Goal: Navigation & Orientation: Find specific page/section

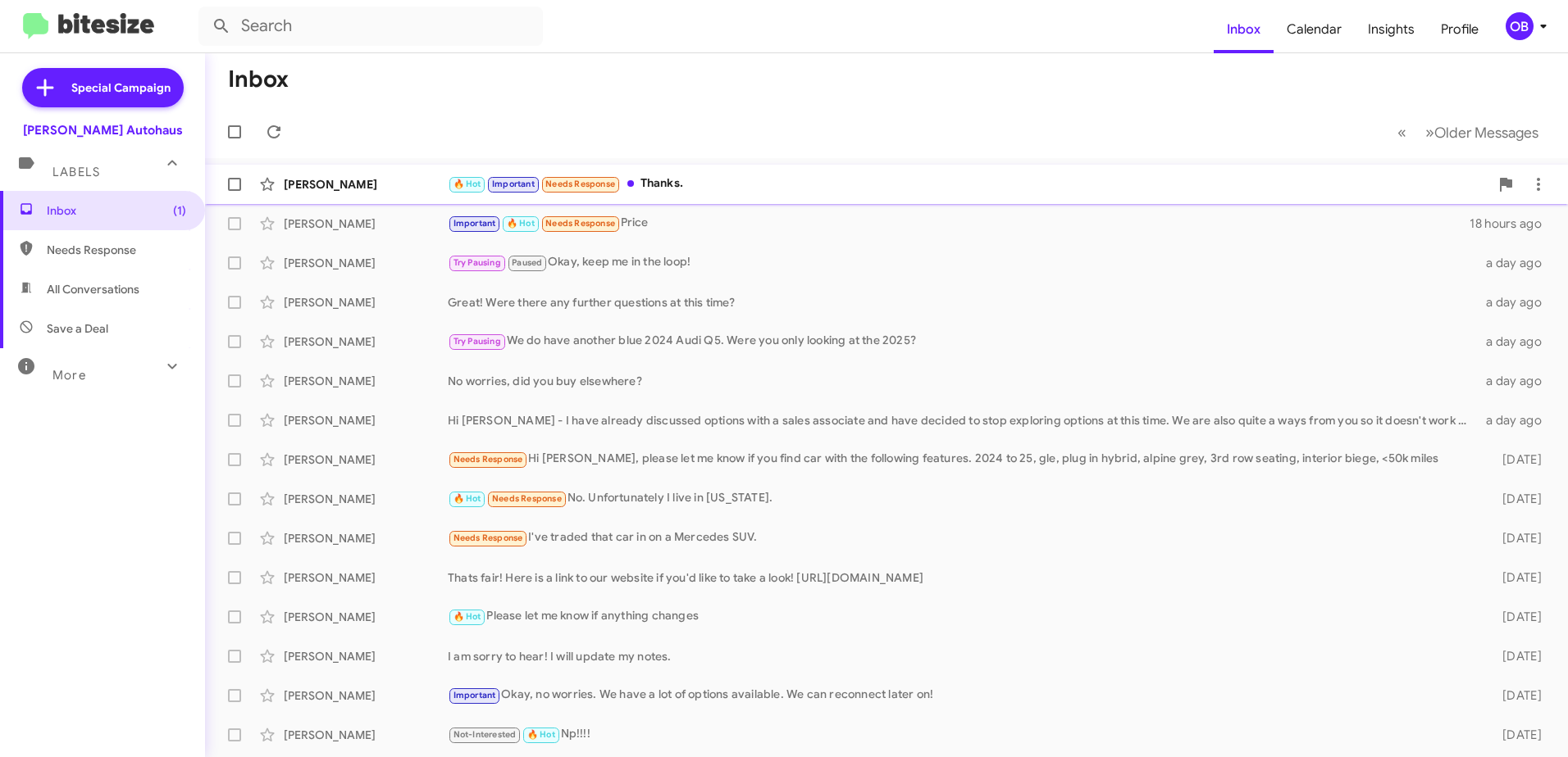
click at [687, 192] on div "🔥 Hot Important Needs Response Thanks." at bounding box center [968, 184] width 1041 height 19
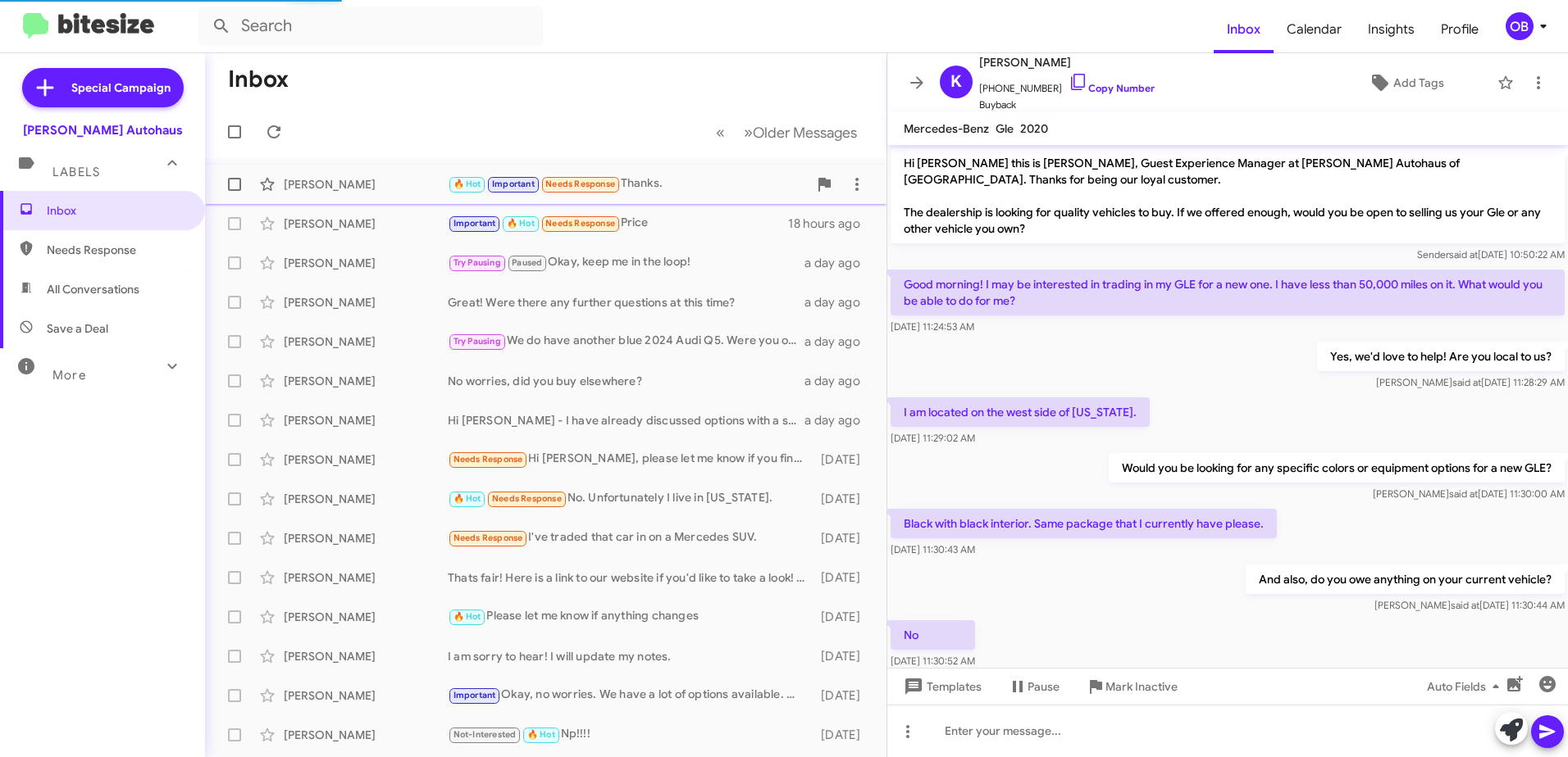
scroll to position [593, 0]
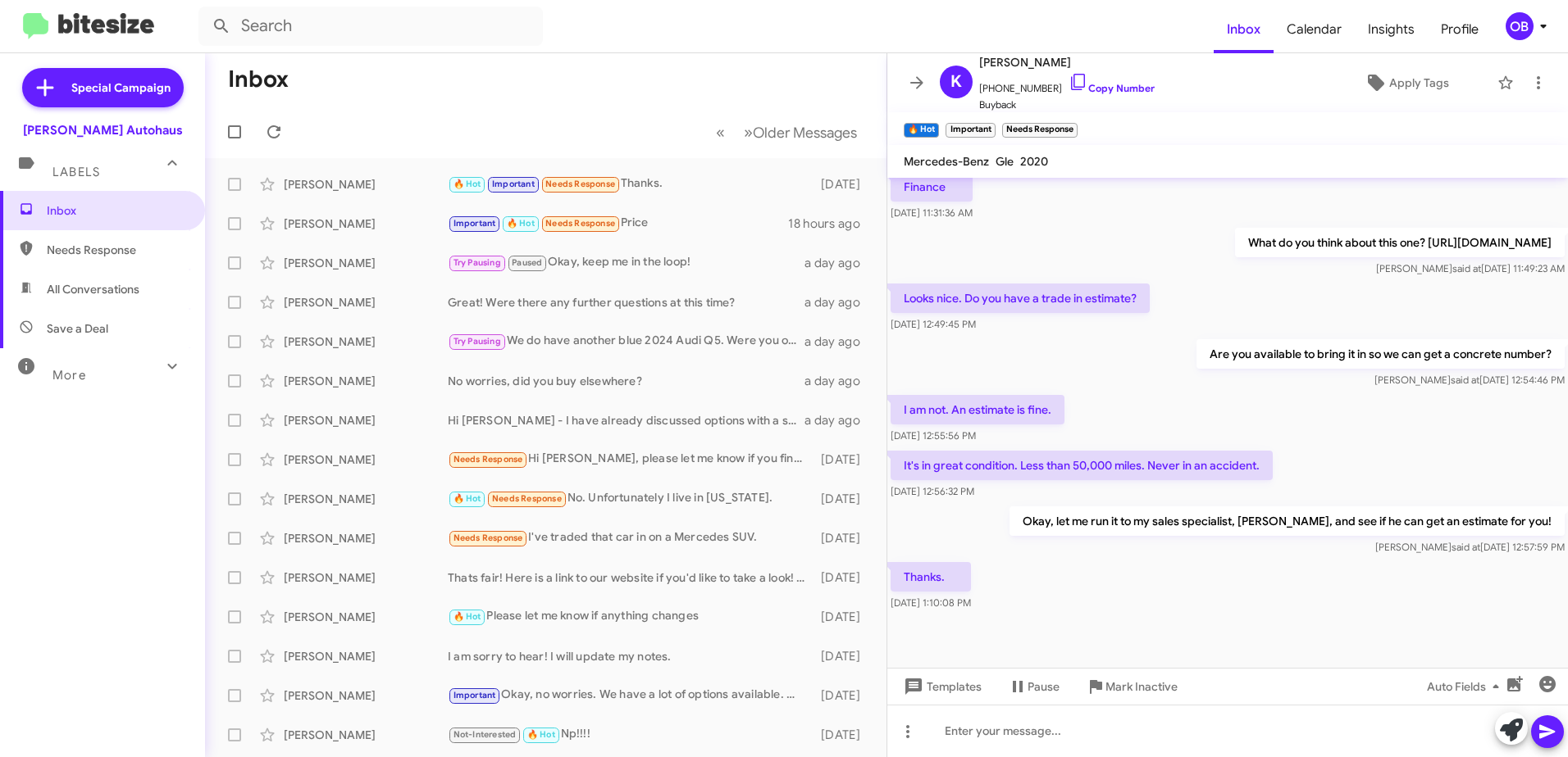
click at [159, 364] on mat-icon at bounding box center [172, 366] width 26 height 26
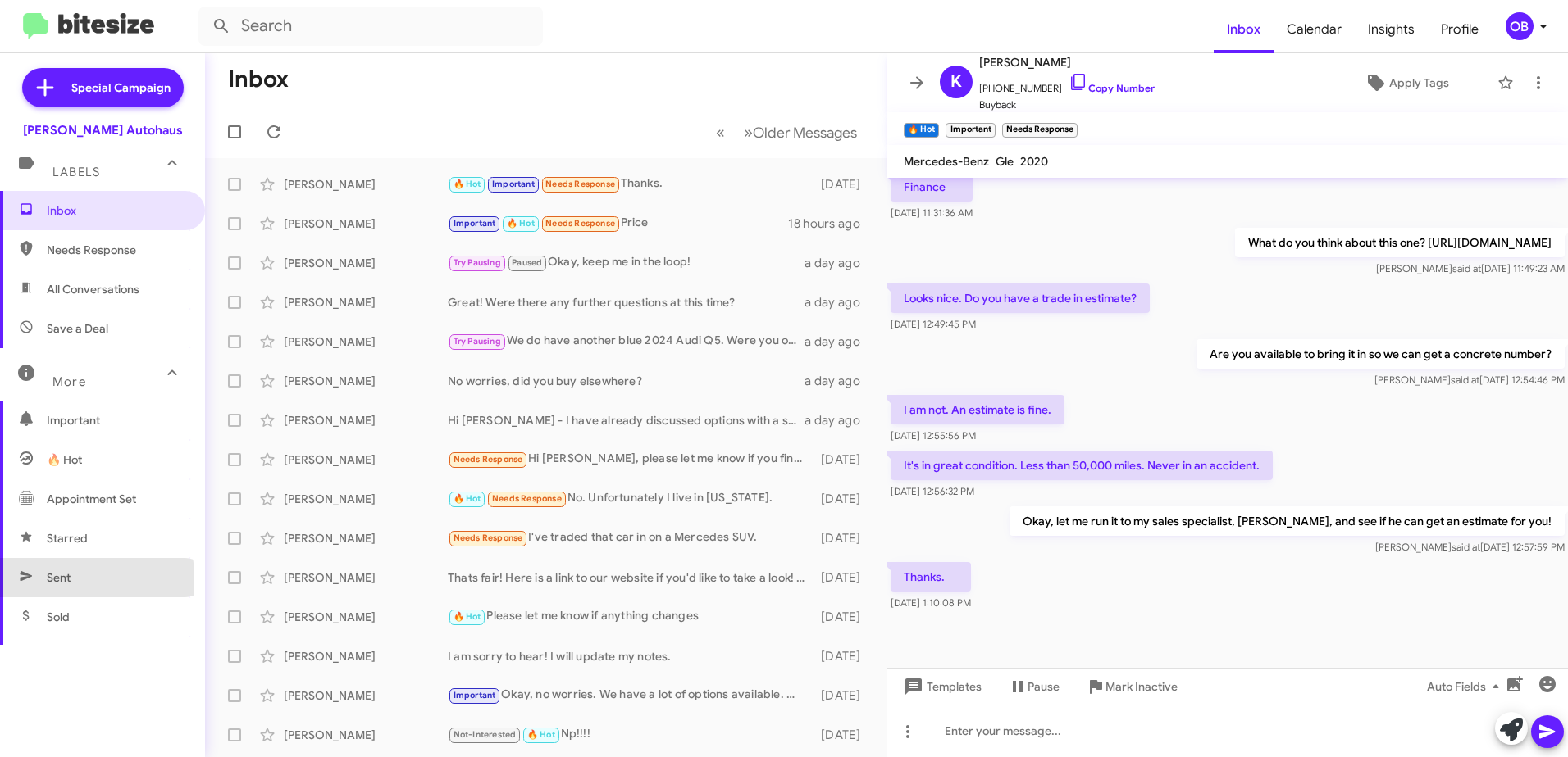
click at [30, 579] on icon at bounding box center [26, 576] width 15 height 15
type input "in:sent"
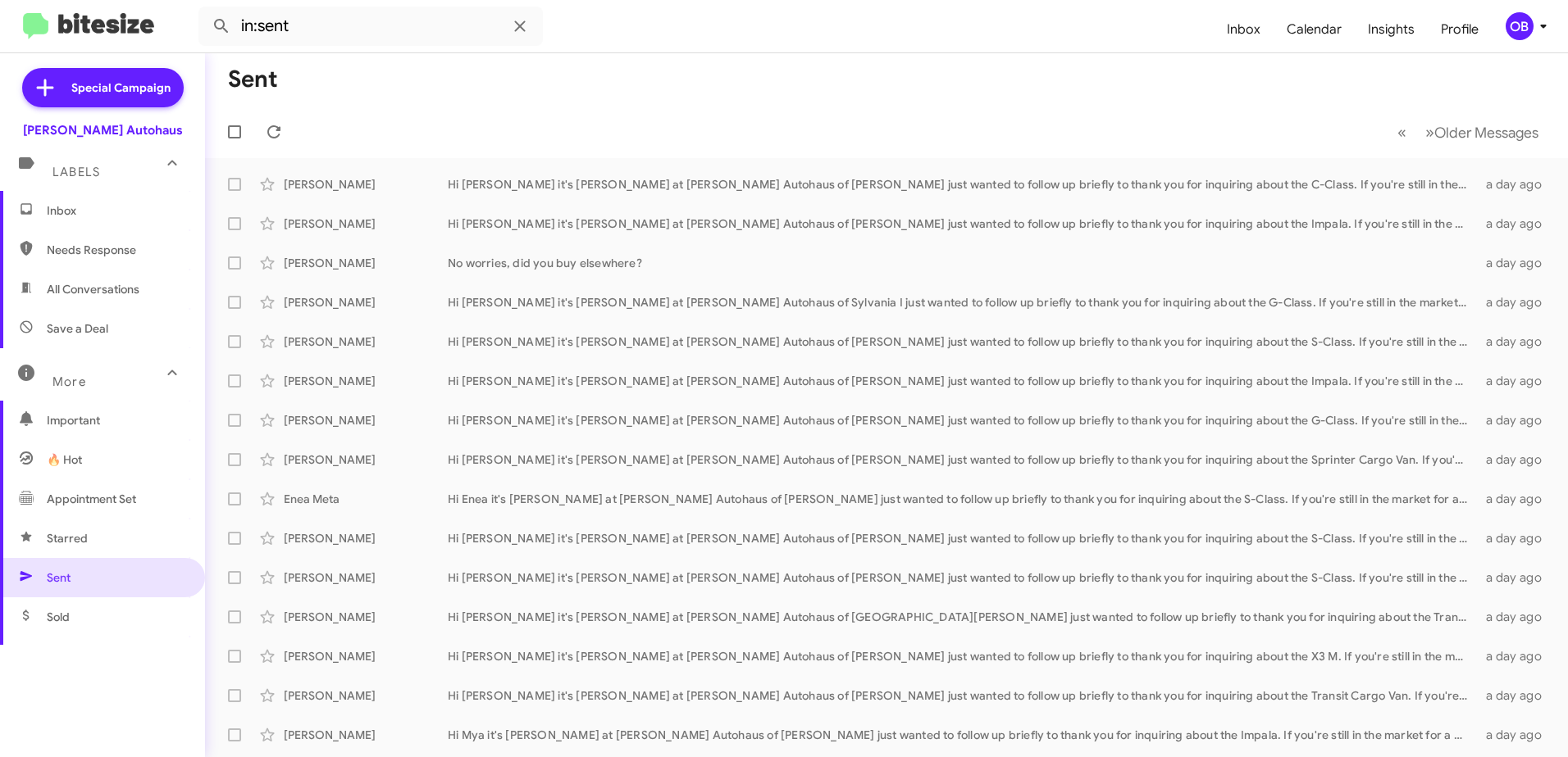
click at [73, 221] on span "Inbox" at bounding box center [102, 210] width 205 height 39
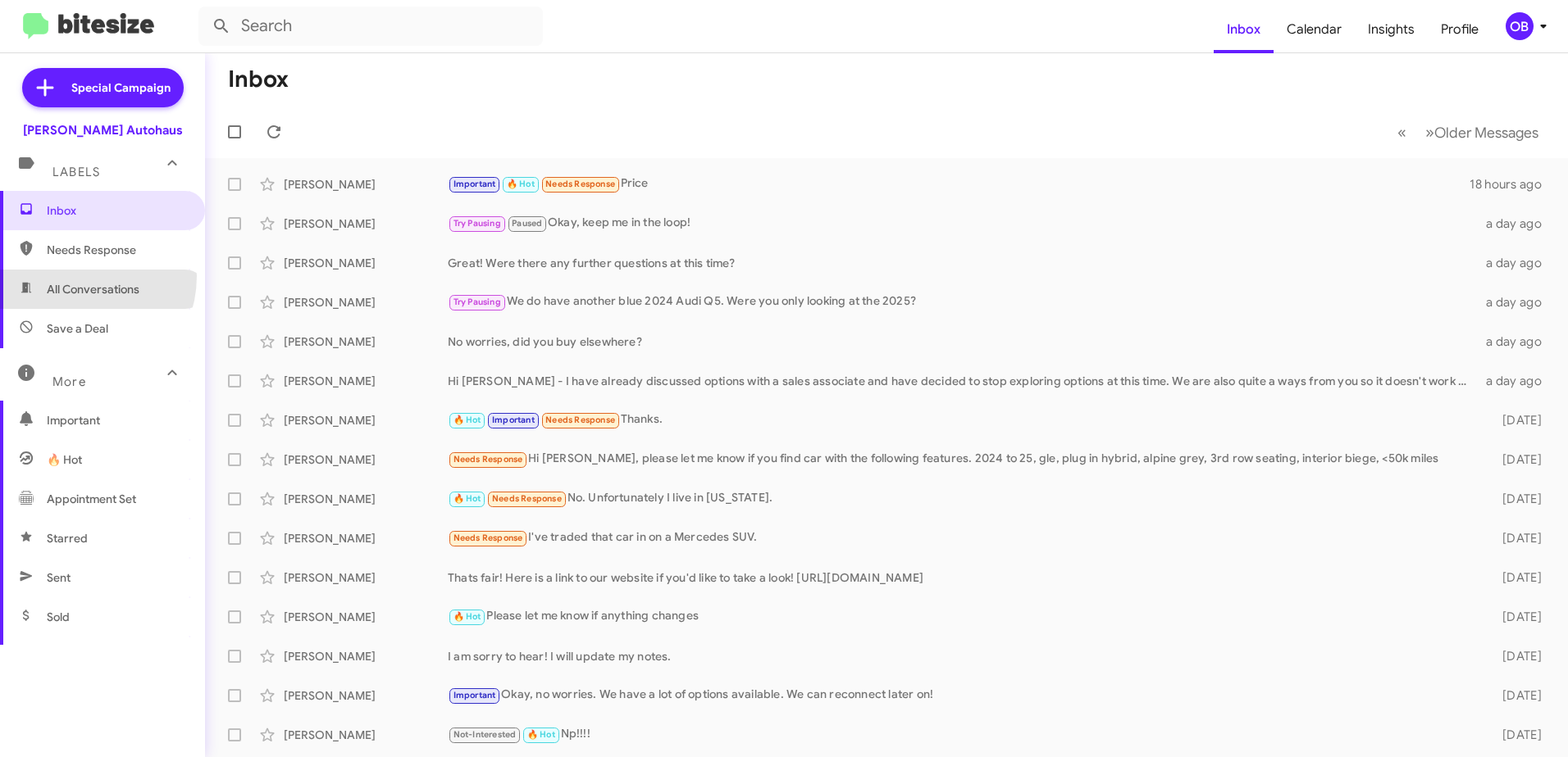
click at [74, 276] on span "All Conversations" at bounding box center [102, 289] width 205 height 39
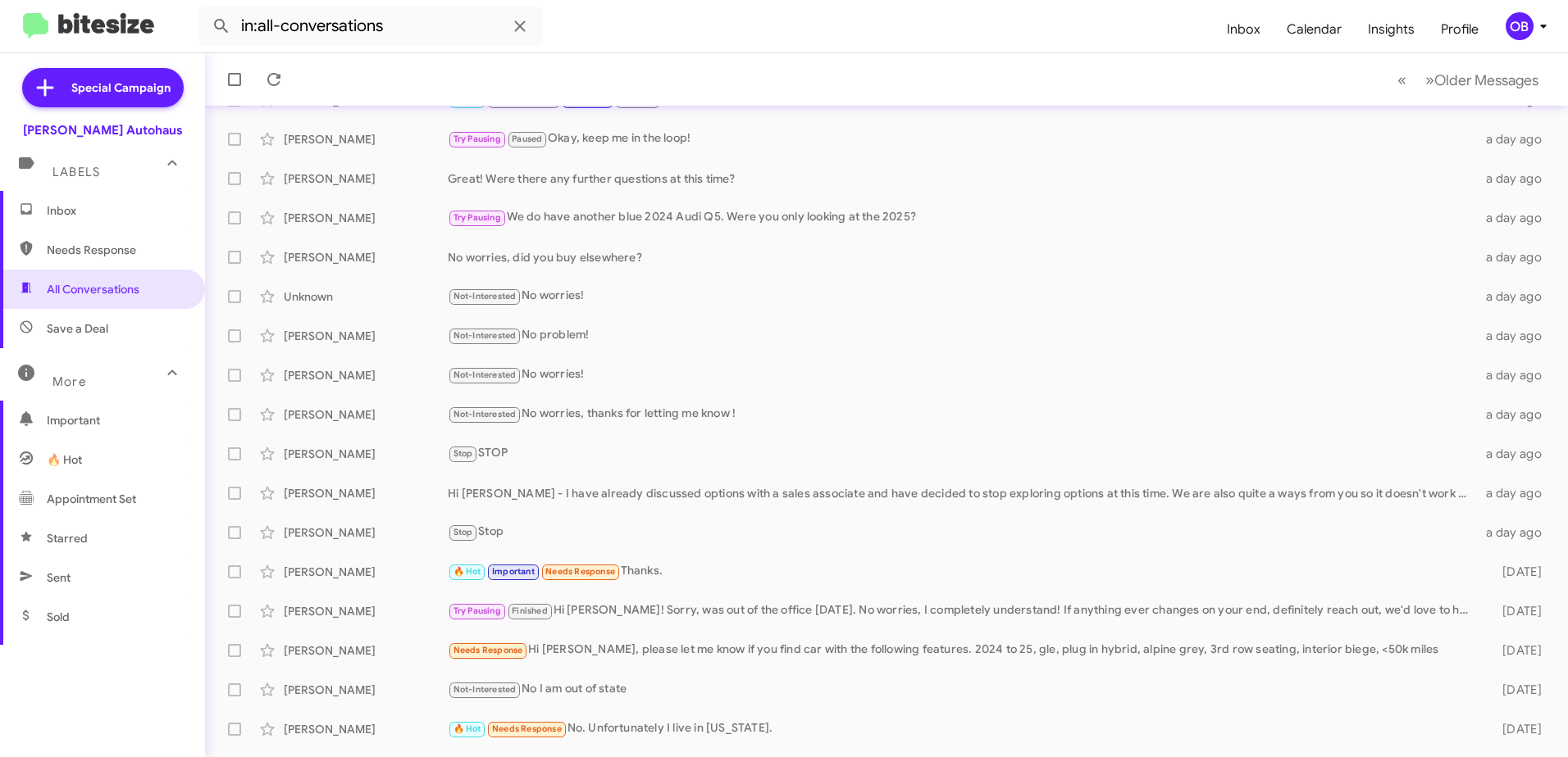
scroll to position [164, 0]
click at [91, 592] on span "Sent" at bounding box center [102, 577] width 205 height 39
type input "in:sent"
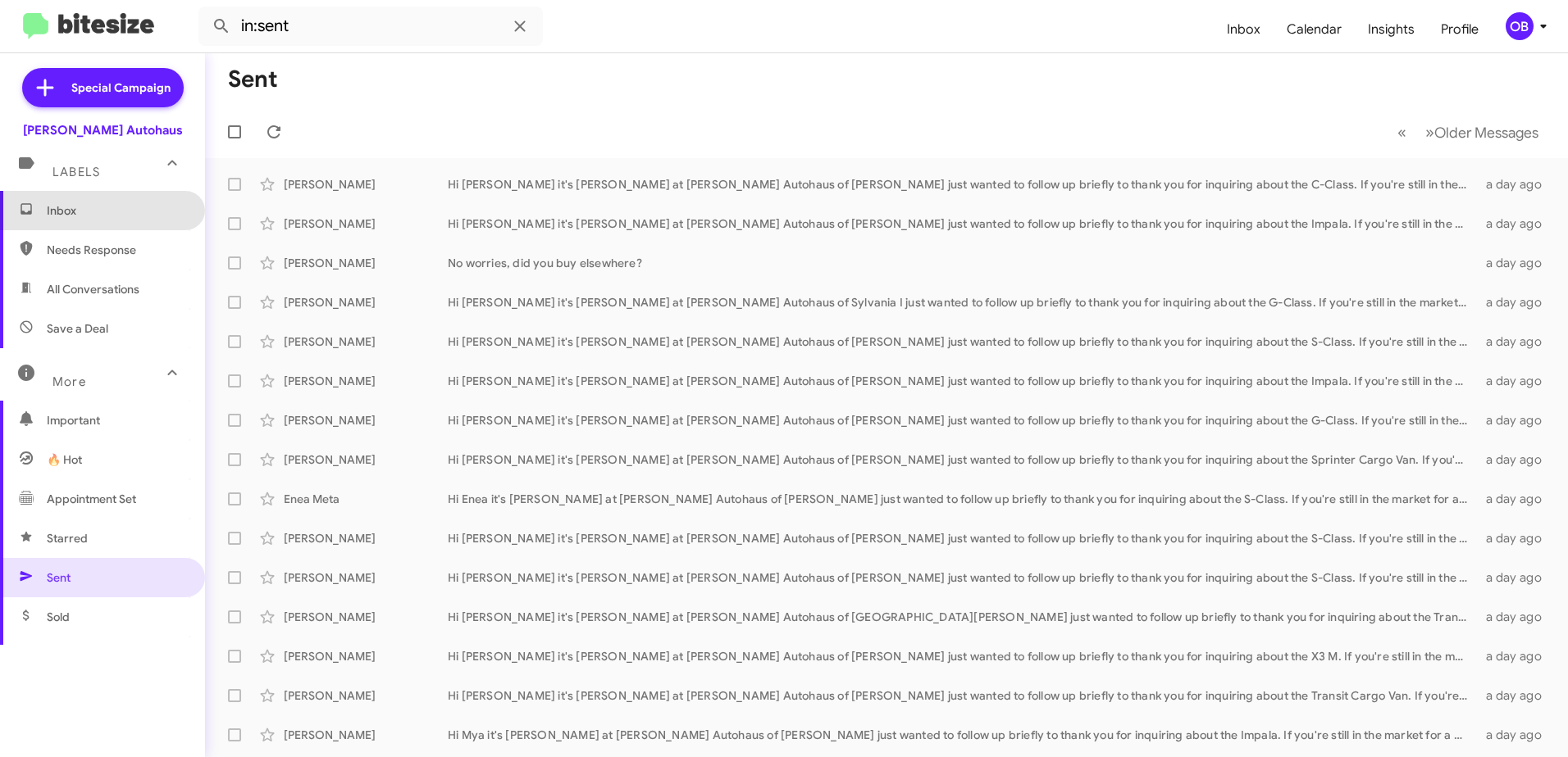
click at [116, 225] on span "Inbox" at bounding box center [102, 210] width 205 height 39
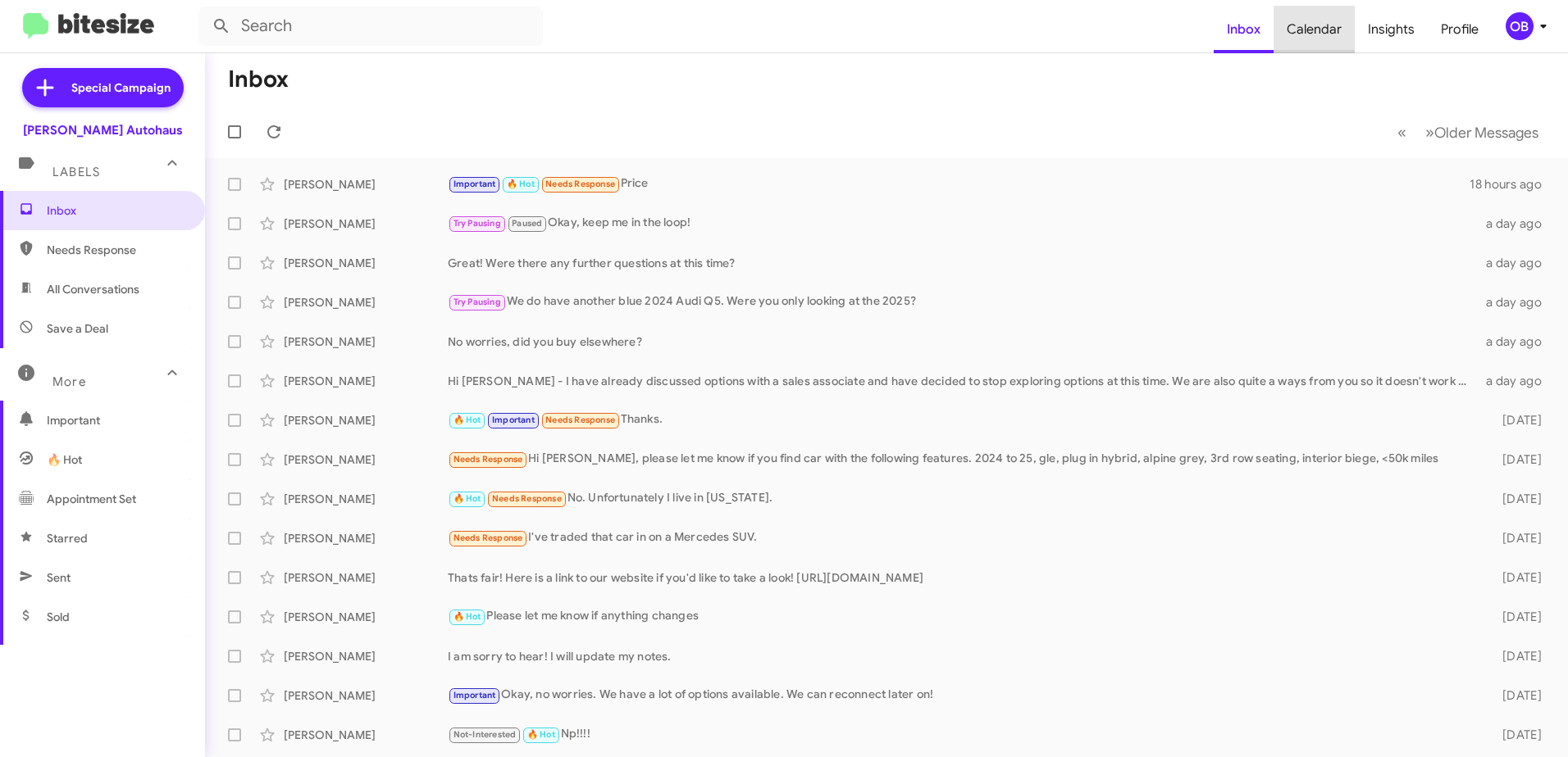
click at [1344, 30] on span "Calendar" at bounding box center [1314, 30] width 81 height 48
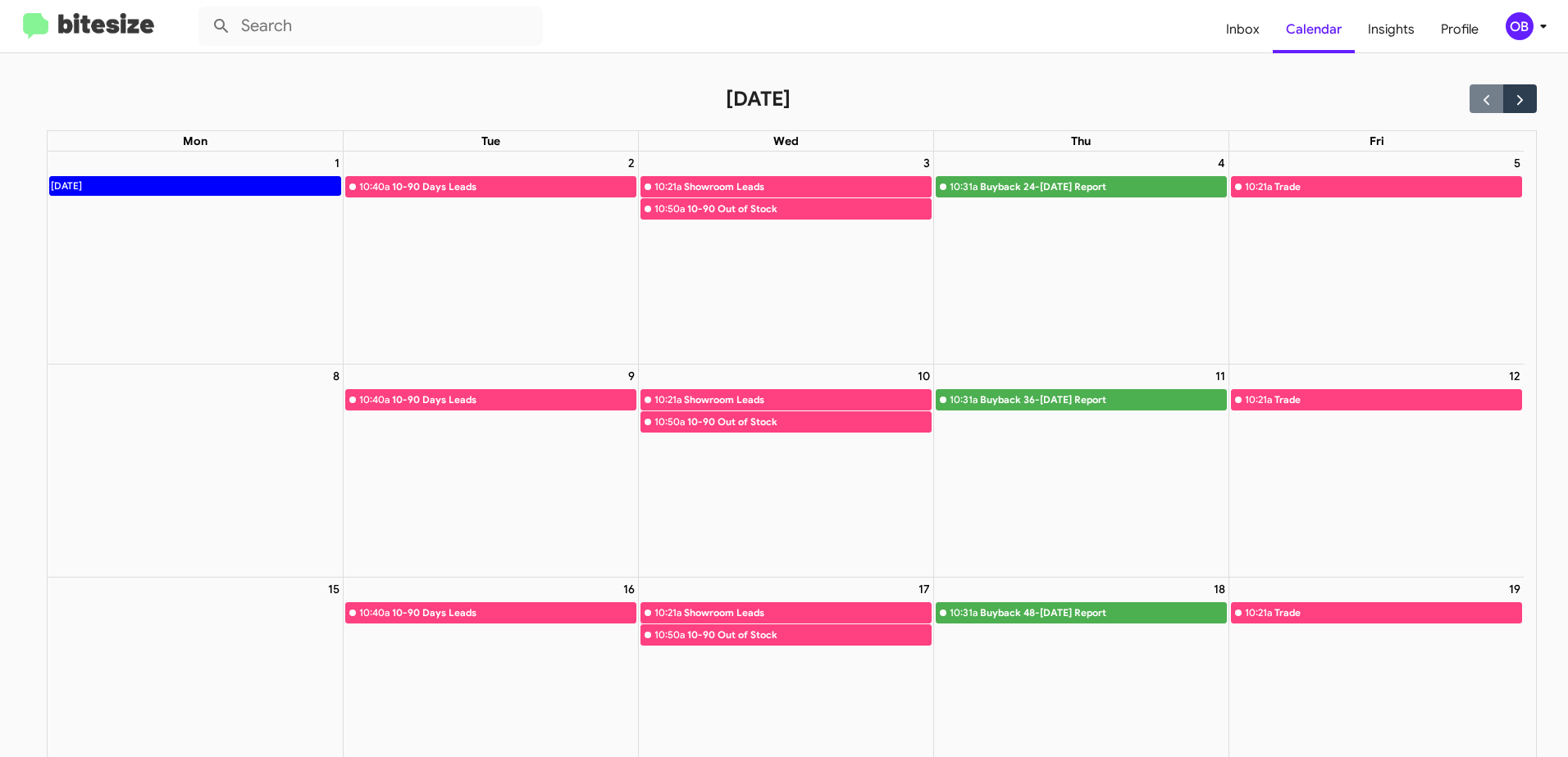
click at [1246, 54] on full-calendar "[DATE] Mon Tue Wed Thu Fri 1 [DATE] 2 10:40a 10-90 Days Leads 3 10:21a Showroom…" at bounding box center [768, 639] width 1537 height 1171
click at [1242, 30] on span "Inbox" at bounding box center [1242, 30] width 60 height 48
